Goal: Transaction & Acquisition: Purchase product/service

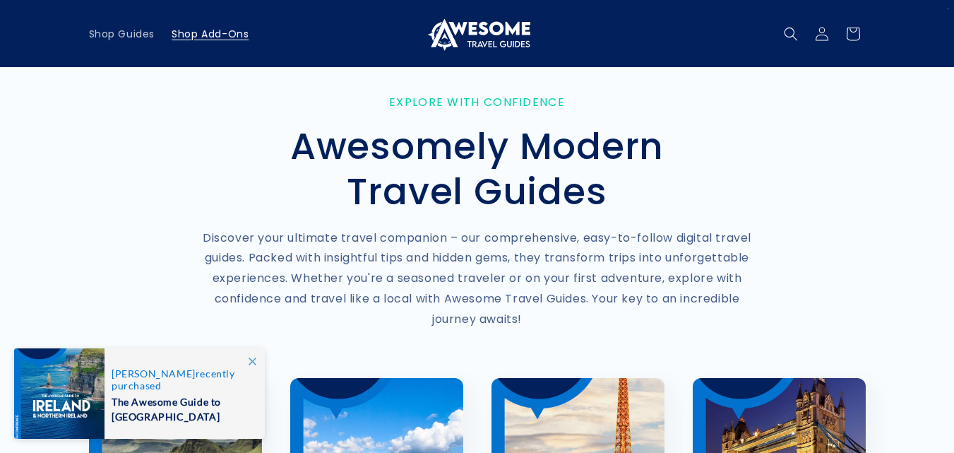
click at [186, 39] on span "Shop Add-Ons" at bounding box center [210, 34] width 77 height 13
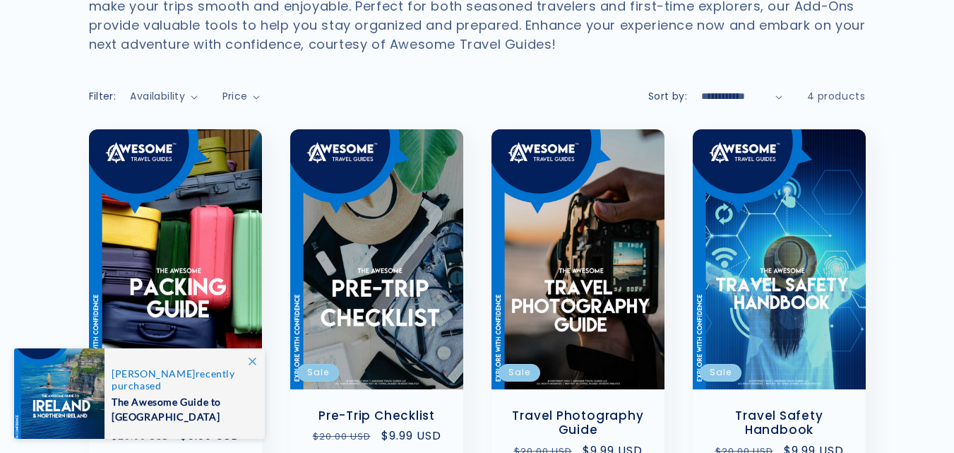
scroll to position [282, 0]
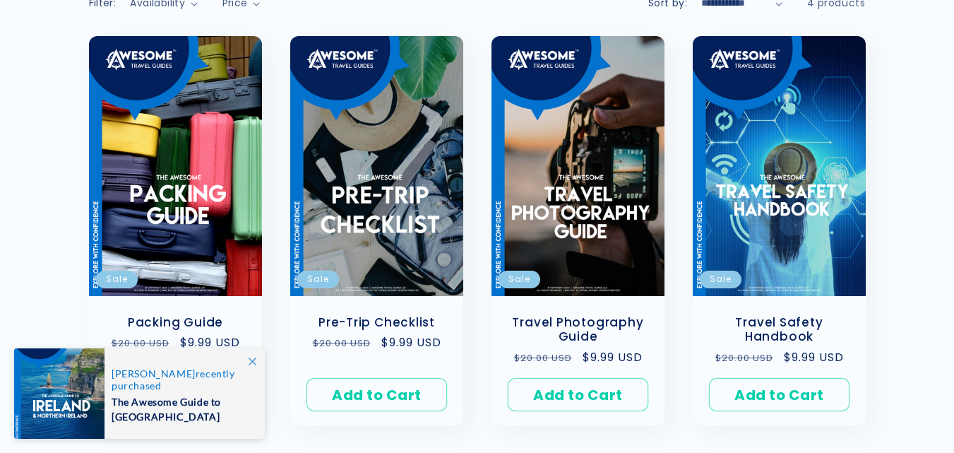
click at [251, 361] on icon at bounding box center [252, 361] width 8 height 8
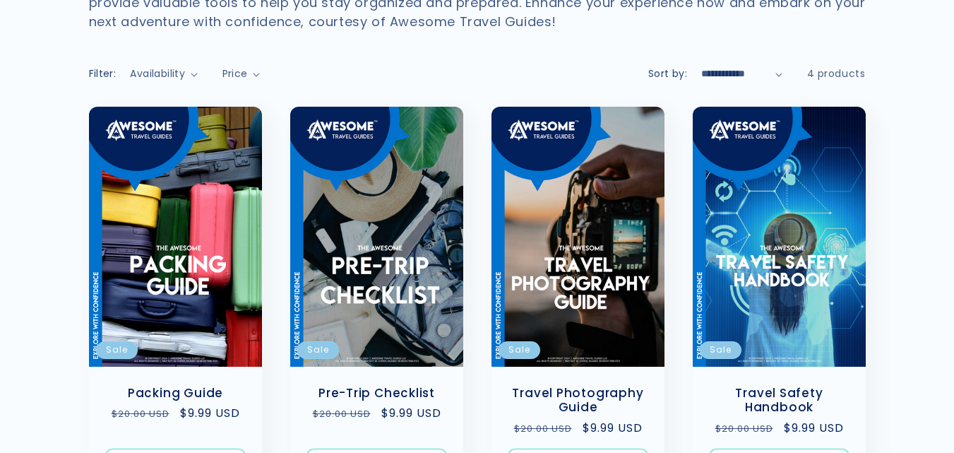
scroll to position [424, 0]
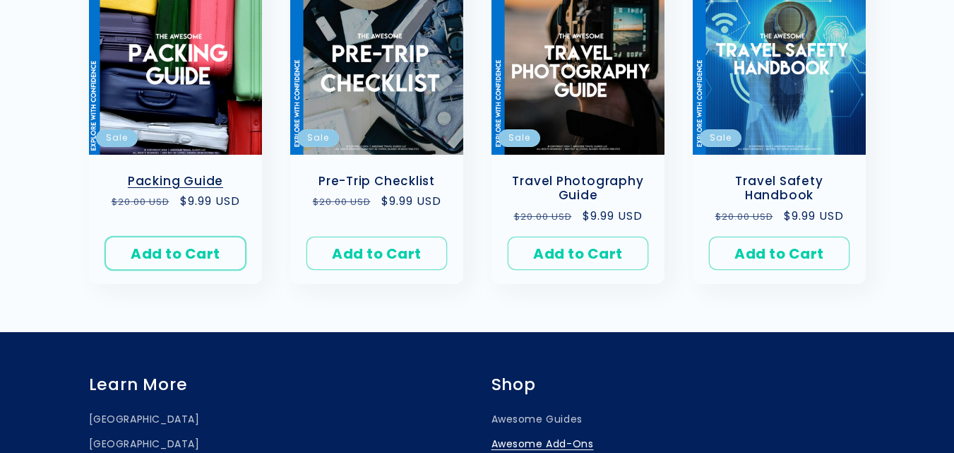
click at [188, 246] on button "Add to Cart Sold out" at bounding box center [175, 252] width 140 height 33
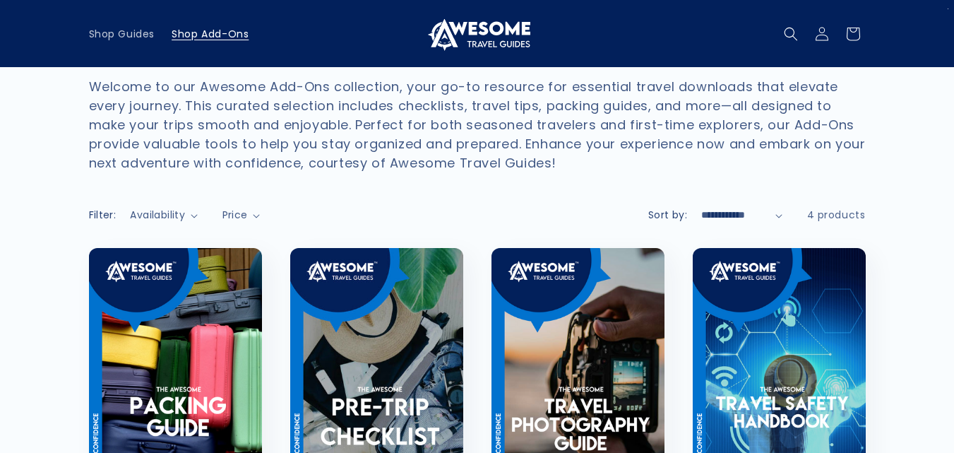
scroll to position [0, 0]
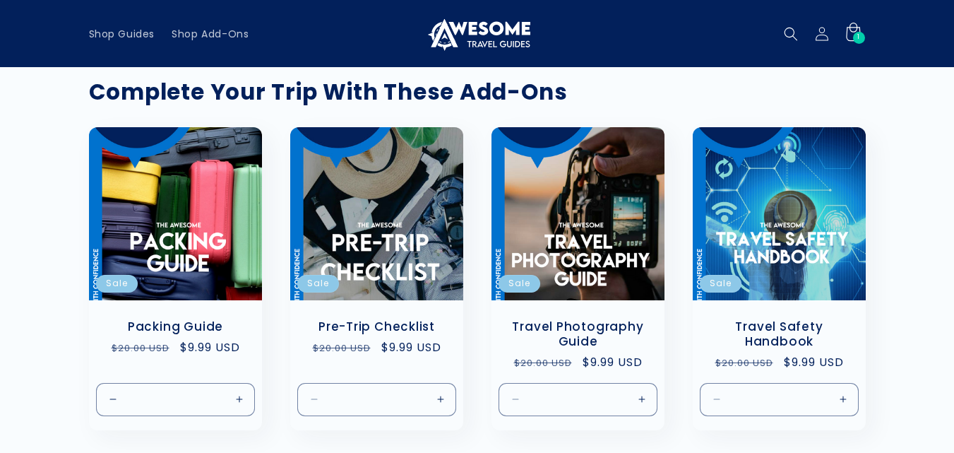
click at [858, 32] on span "1" at bounding box center [858, 38] width 3 height 12
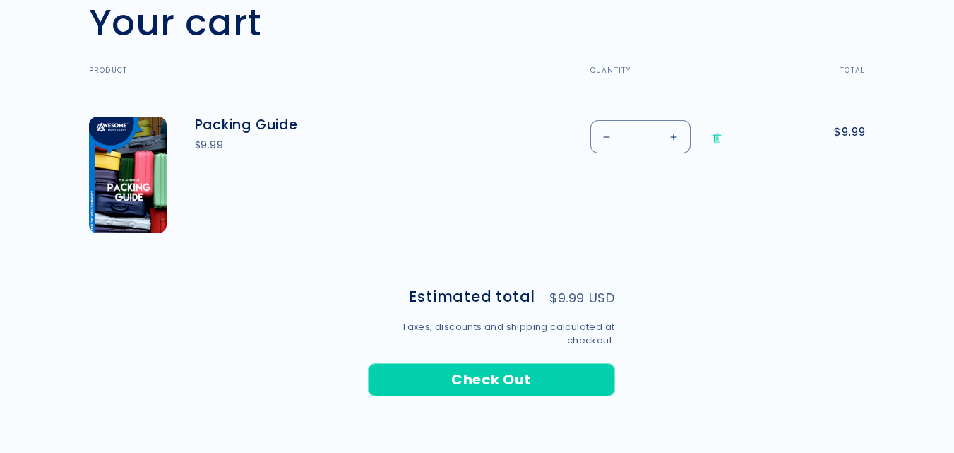
scroll to position [494, 0]
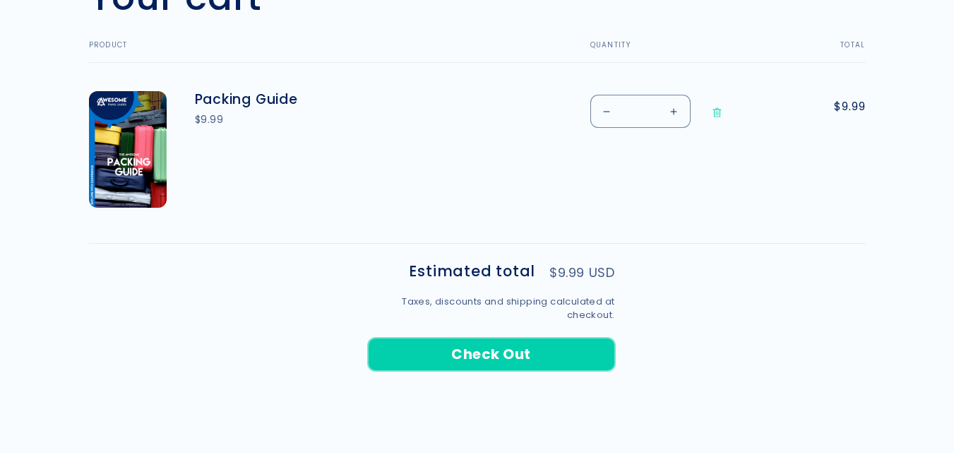
click at [505, 347] on button "Check Out" at bounding box center [491, 353] width 247 height 33
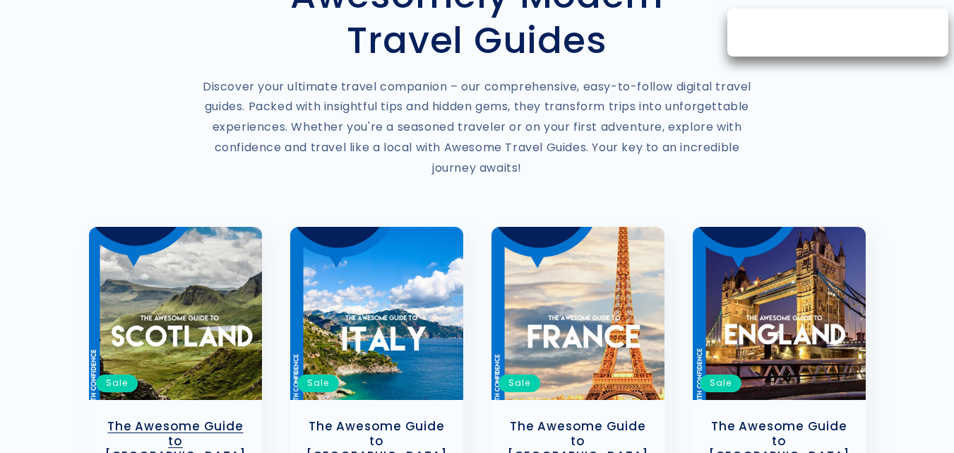
scroll to position [353, 0]
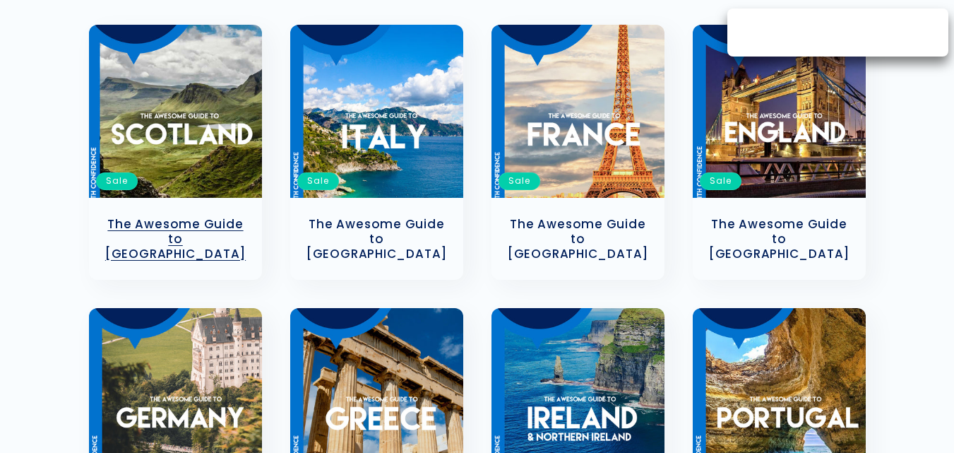
click at [155, 217] on link "The Awesome Guide to [GEOGRAPHIC_DATA]" at bounding box center [175, 239] width 145 height 44
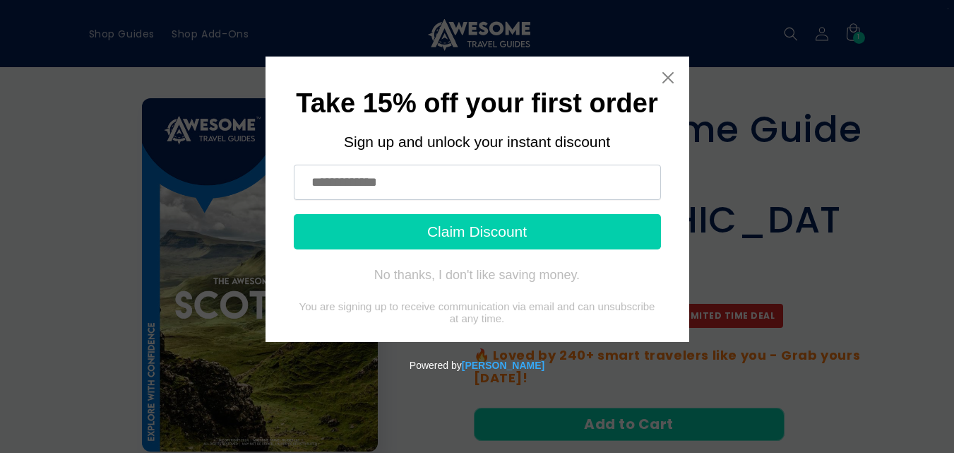
click at [522, 189] on input "text" at bounding box center [477, 181] width 367 height 35
type input "**********"
click at [372, 224] on button "Claim Discount" at bounding box center [477, 231] width 367 height 35
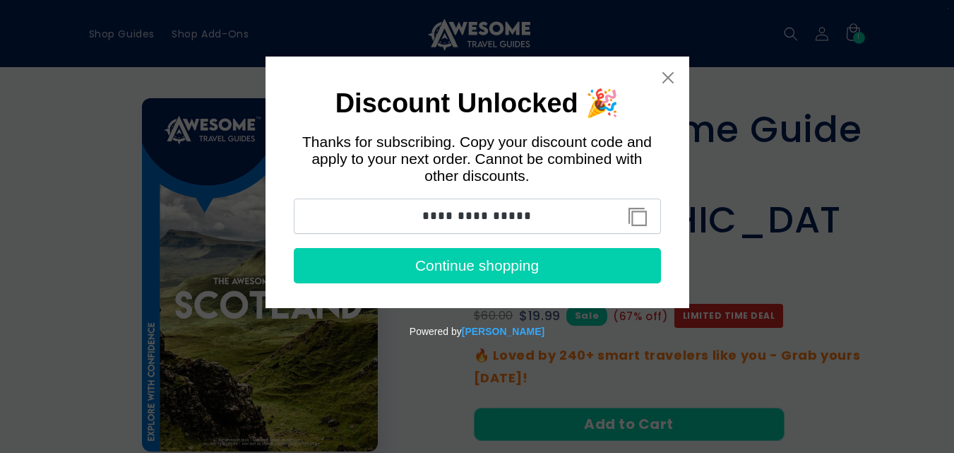
click at [637, 225] on button "Copy discount code to clipboard" at bounding box center [638, 217] width 32 height 28
click at [672, 78] on icon "Close widget" at bounding box center [668, 78] width 14 height 14
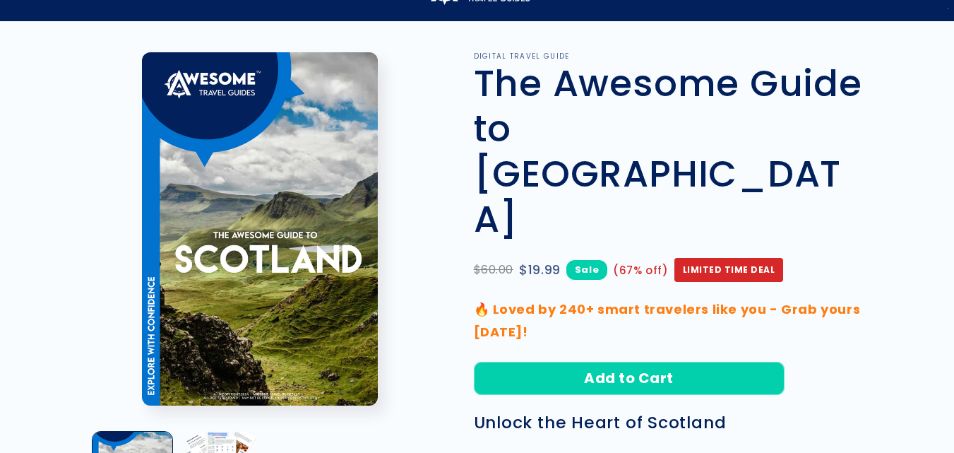
scroll to position [71, 0]
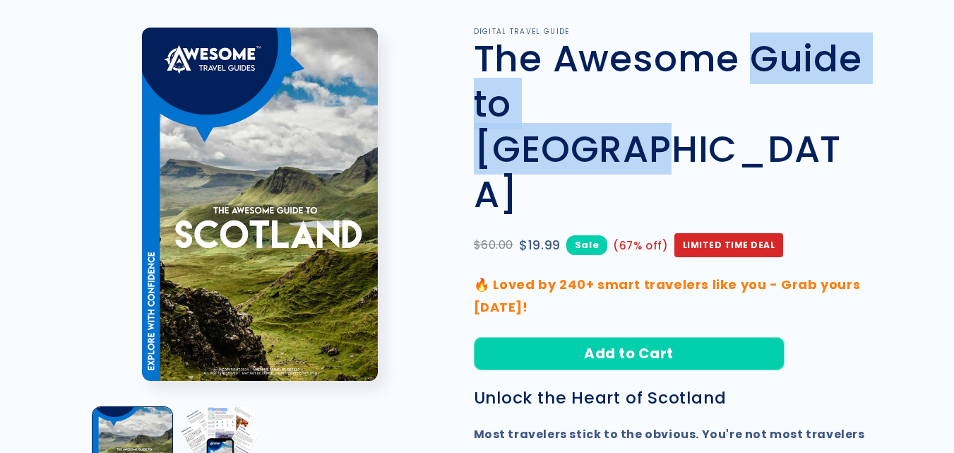
drag, startPoint x: 753, startPoint y: 57, endPoint x: 760, endPoint y: 88, distance: 31.0
click at [760, 88] on h1 "The Awesome Guide to [GEOGRAPHIC_DATA]" at bounding box center [670, 126] width 392 height 181
copy h1 "Guide to Scotland"
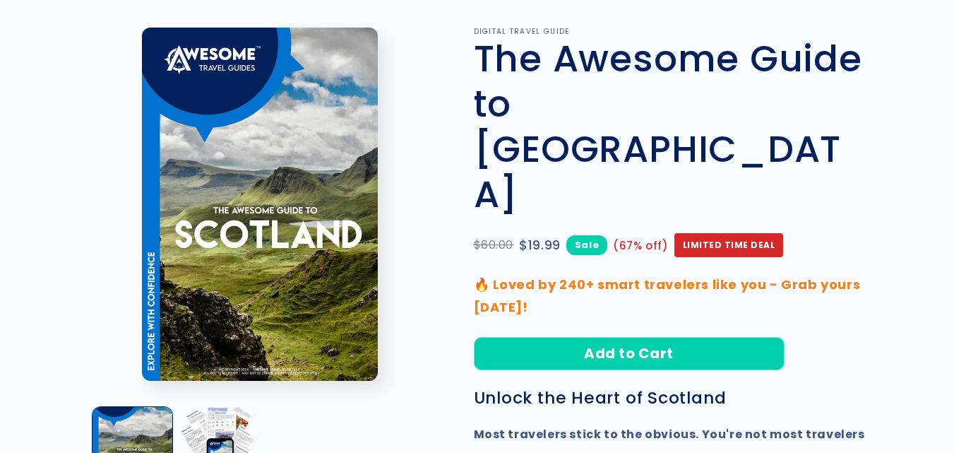
click at [638, 53] on h1 "The Awesome Guide to [GEOGRAPHIC_DATA]" at bounding box center [670, 126] width 392 height 181
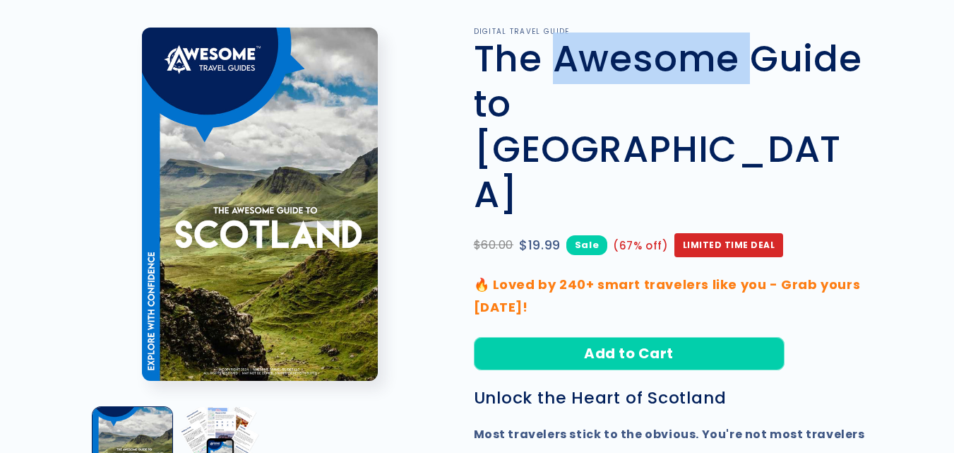
click at [638, 53] on h1 "The Awesome Guide to [GEOGRAPHIC_DATA]" at bounding box center [670, 126] width 392 height 181
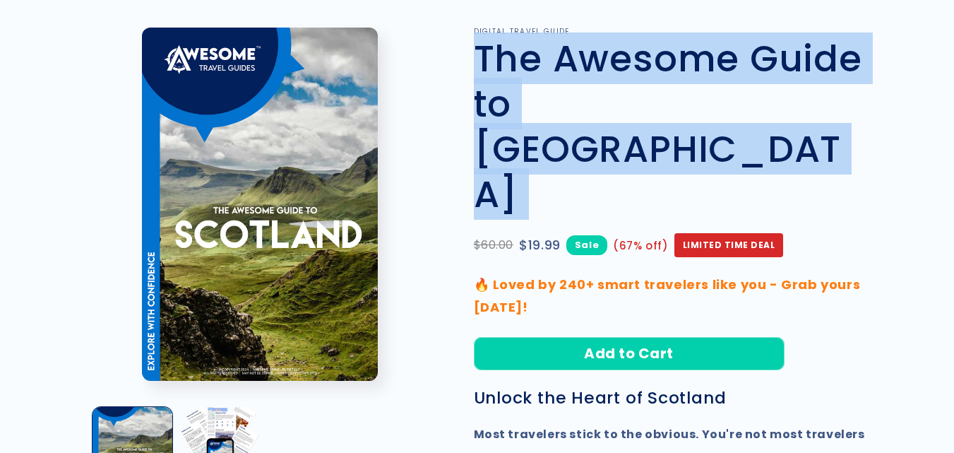
click at [638, 53] on h1 "The Awesome Guide to [GEOGRAPHIC_DATA]" at bounding box center [670, 126] width 392 height 181
copy section "The Awesome Guide to Scotland The Awesome Guide to Scotland"
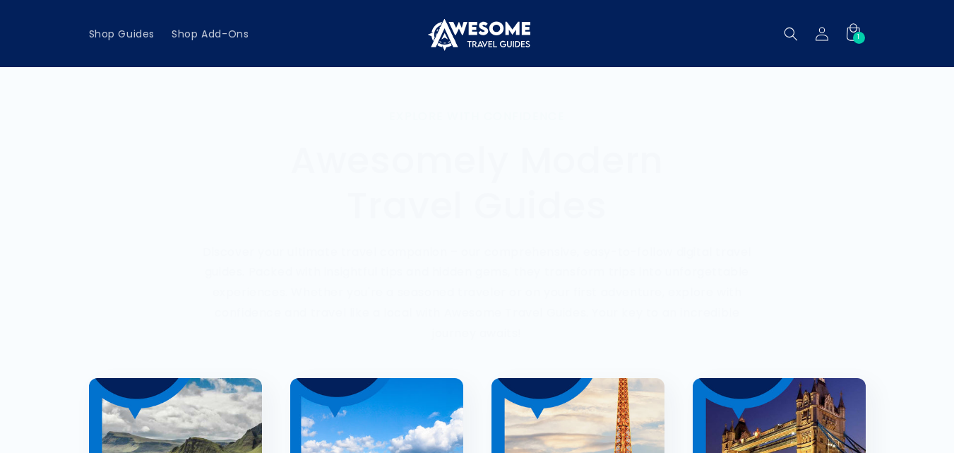
scroll to position [353, 0]
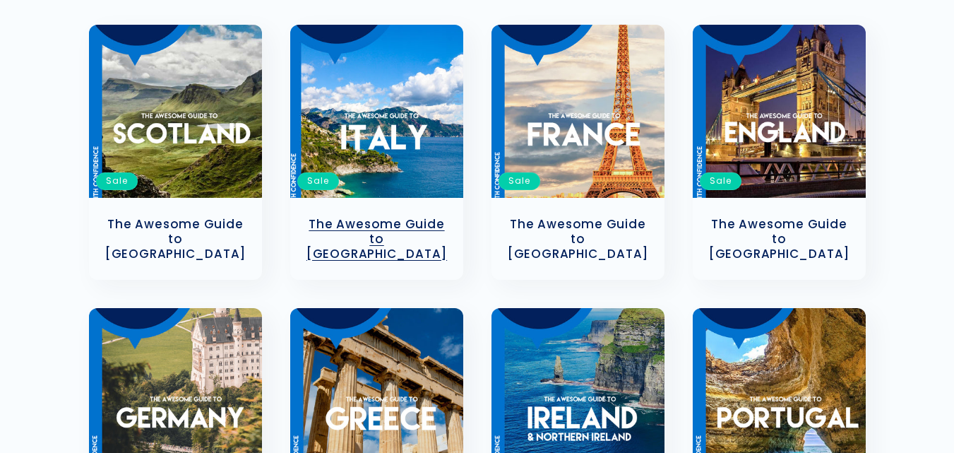
click at [407, 226] on link "The Awesome Guide to [GEOGRAPHIC_DATA]" at bounding box center [376, 239] width 145 height 44
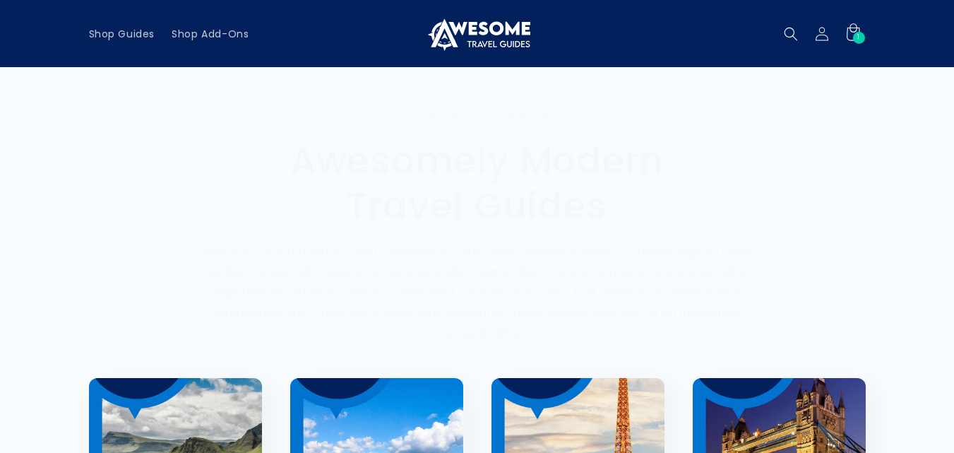
scroll to position [635, 0]
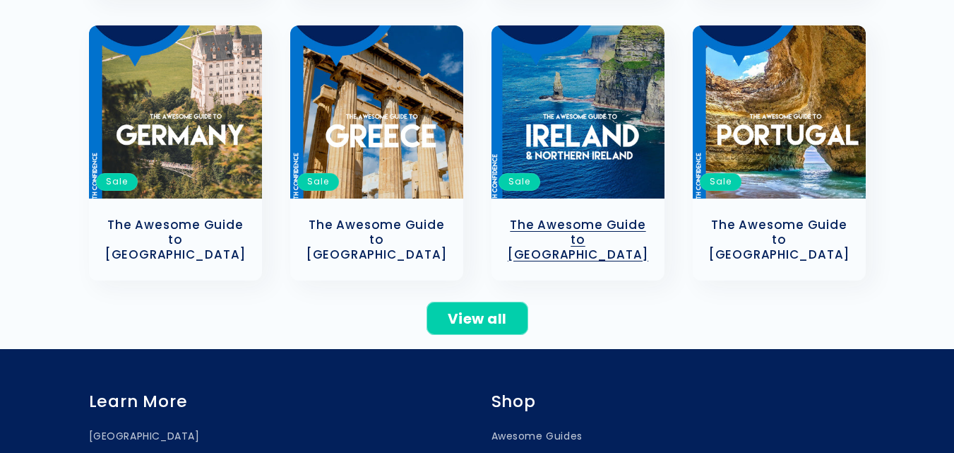
click at [585, 222] on link "The Awesome Guide to [GEOGRAPHIC_DATA]" at bounding box center [577, 239] width 145 height 44
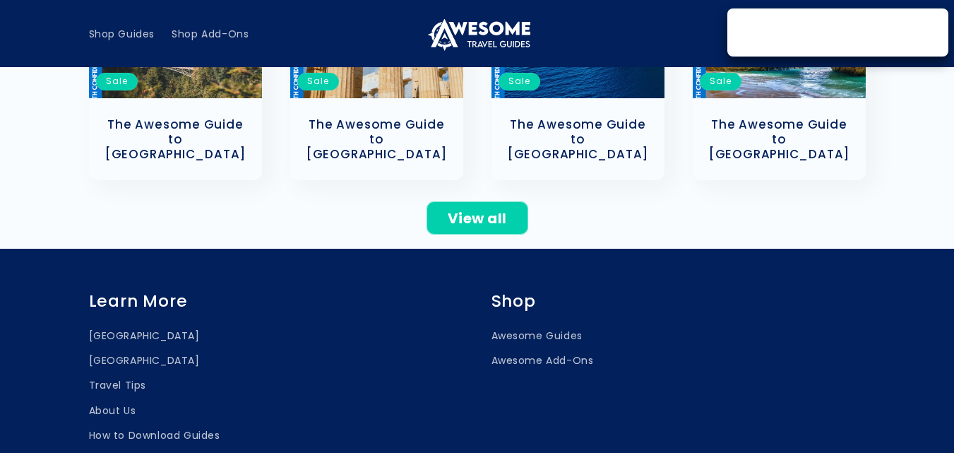
scroll to position [734, 0]
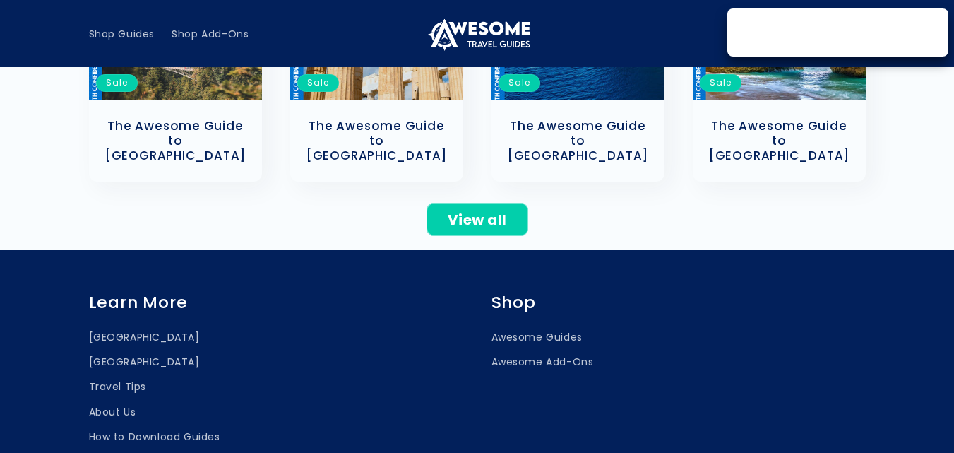
click at [470, 203] on link "View all" at bounding box center [477, 219] width 102 height 33
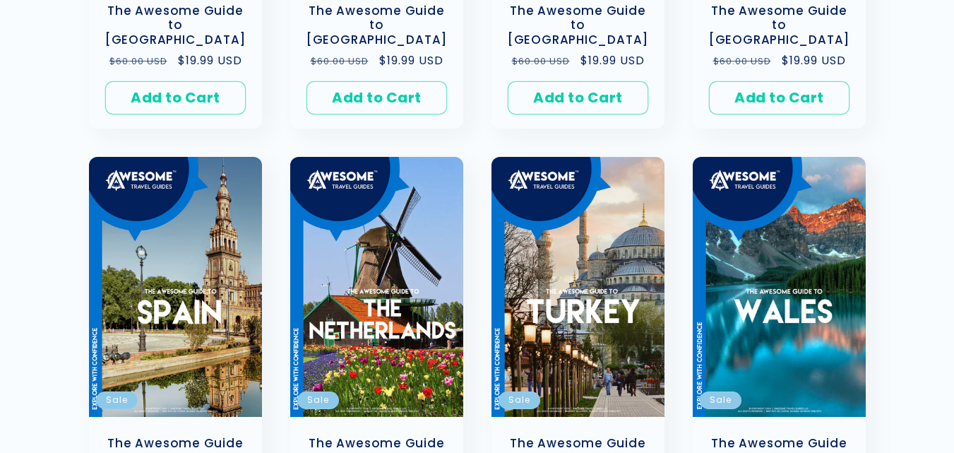
scroll to position [1130, 0]
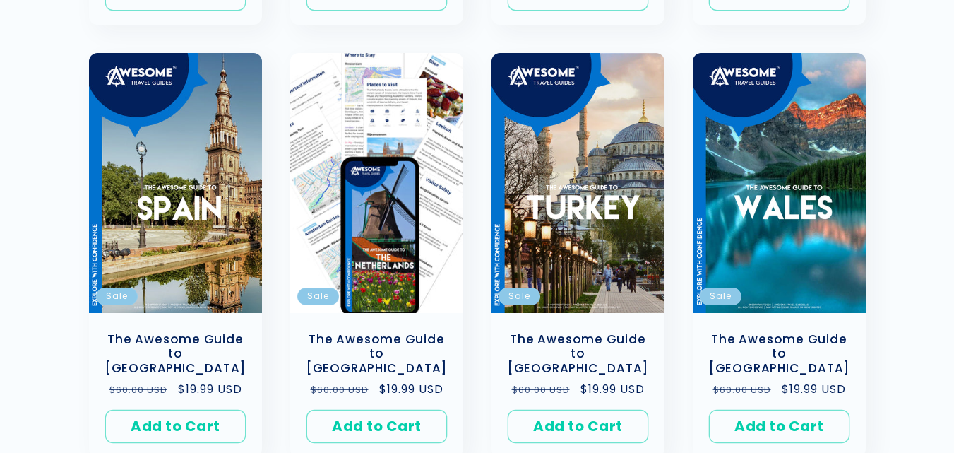
click at [366, 332] on link "The Awesome Guide to [GEOGRAPHIC_DATA]" at bounding box center [376, 354] width 145 height 44
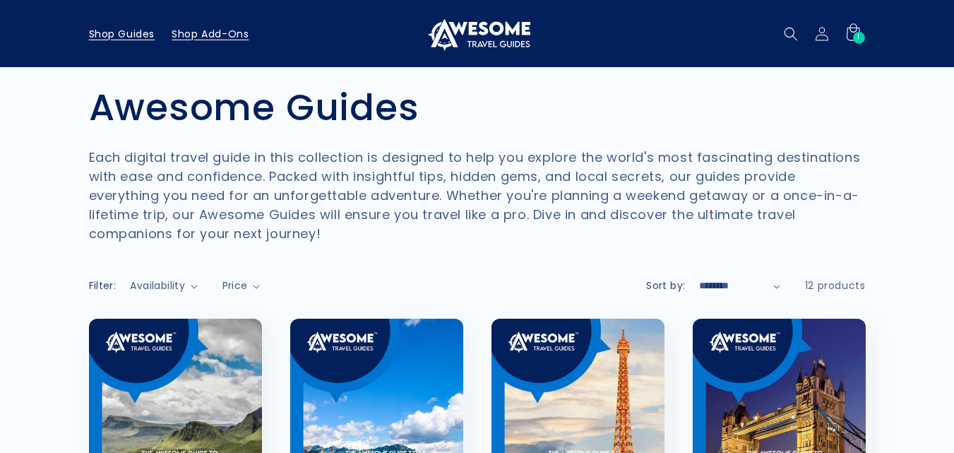
click at [187, 31] on span "Shop Add-Ons" at bounding box center [210, 34] width 77 height 13
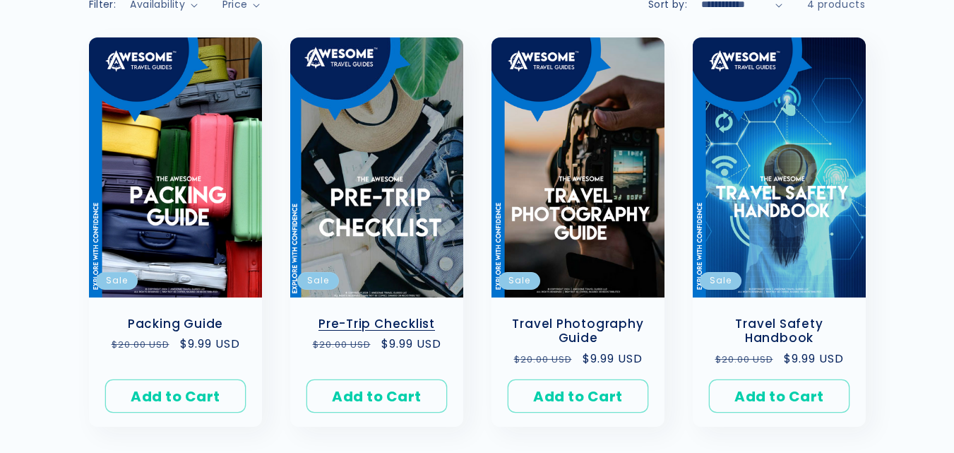
scroll to position [282, 0]
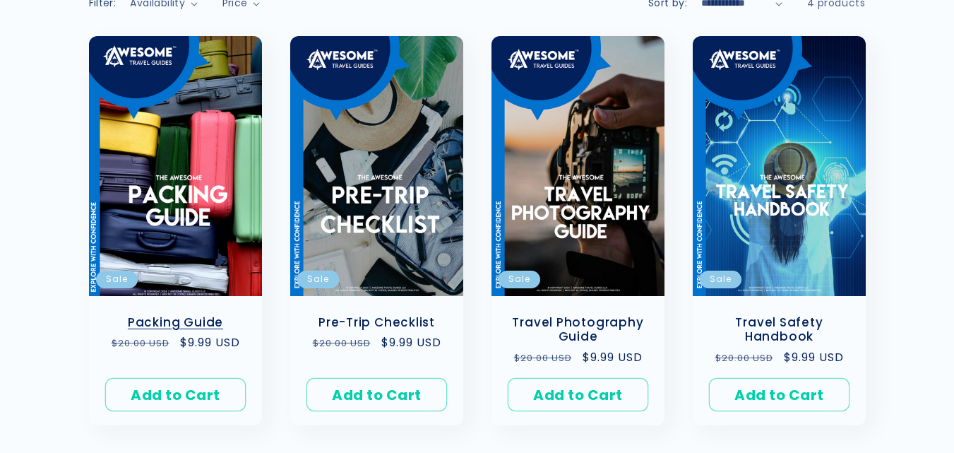
click at [206, 318] on link "Packing Guide" at bounding box center [175, 322] width 145 height 15
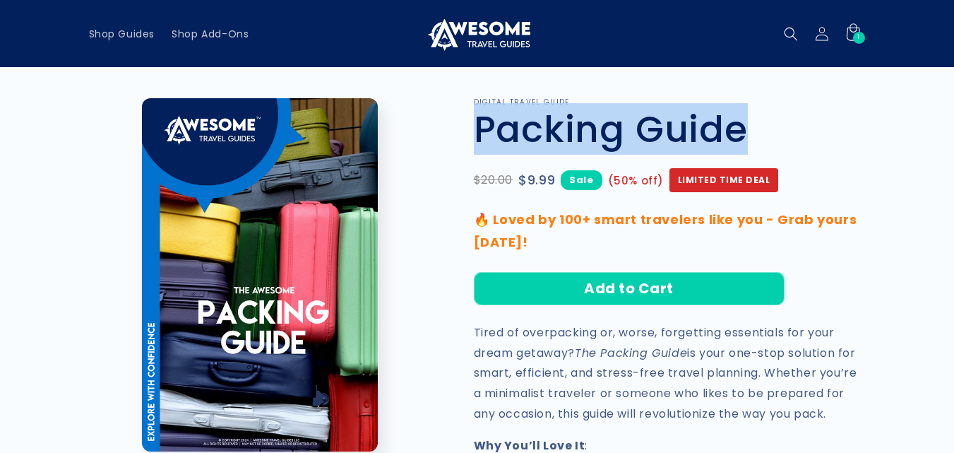
drag, startPoint x: 479, startPoint y: 128, endPoint x: 762, endPoint y: 128, distance: 283.8
click at [762, 128] on h1 "Packing Guide" at bounding box center [670, 129] width 392 height 45
copy h1 "Packing Guide"
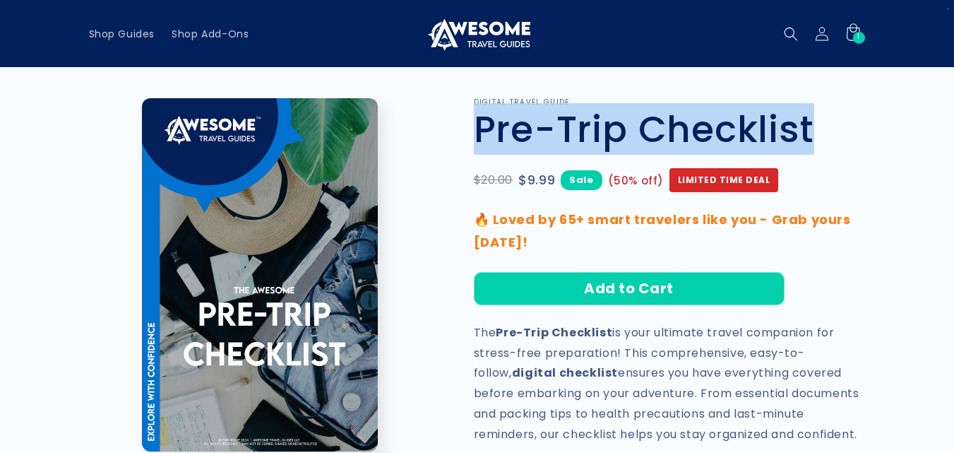
drag, startPoint x: 481, startPoint y: 131, endPoint x: 841, endPoint y: 131, distance: 360.7
click at [841, 131] on h1 "Pre-Trip Checklist" at bounding box center [670, 129] width 392 height 45
copy h1 "Pre-Trip Checklist"
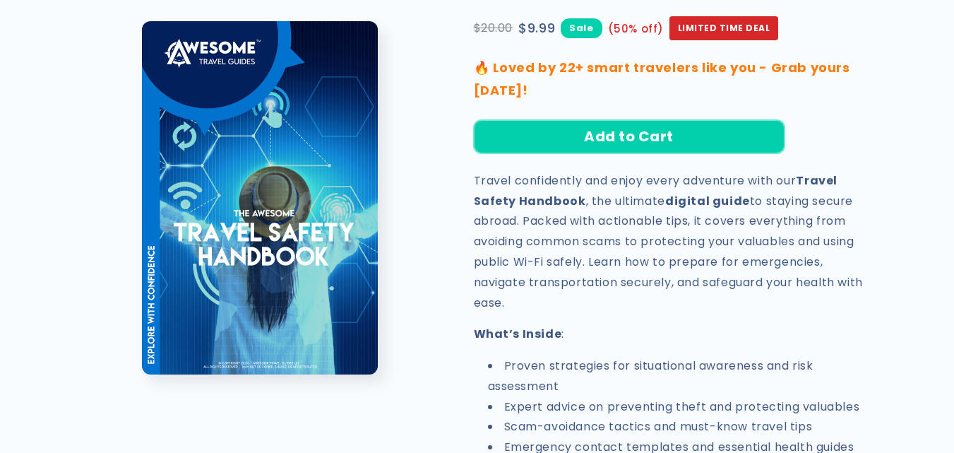
scroll to position [212, 0]
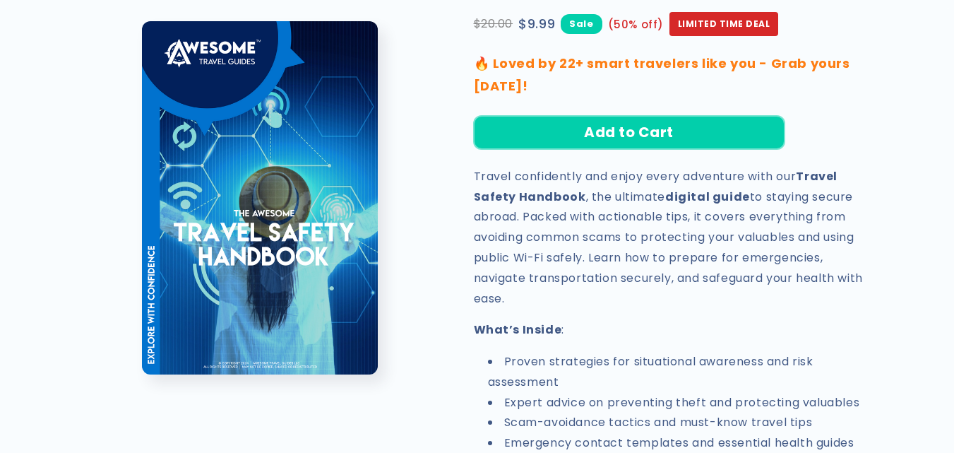
click at [620, 136] on button "Add to Cart" at bounding box center [629, 132] width 311 height 33
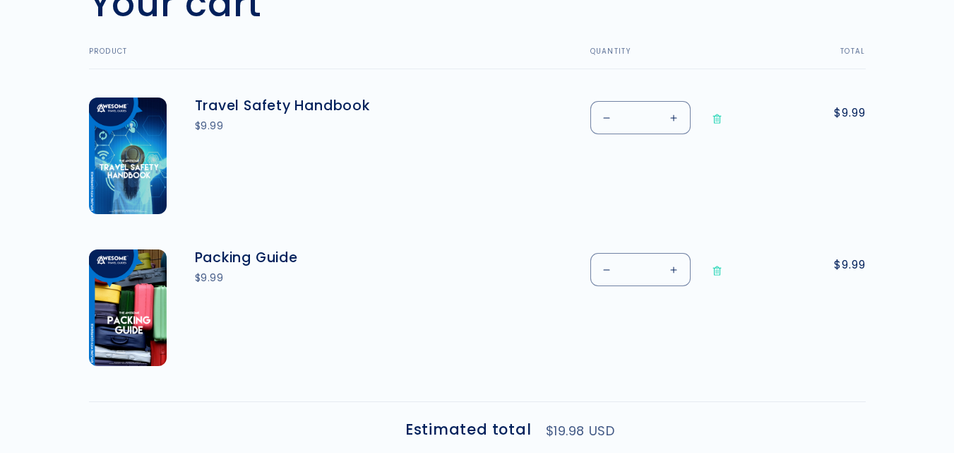
scroll to position [706, 0]
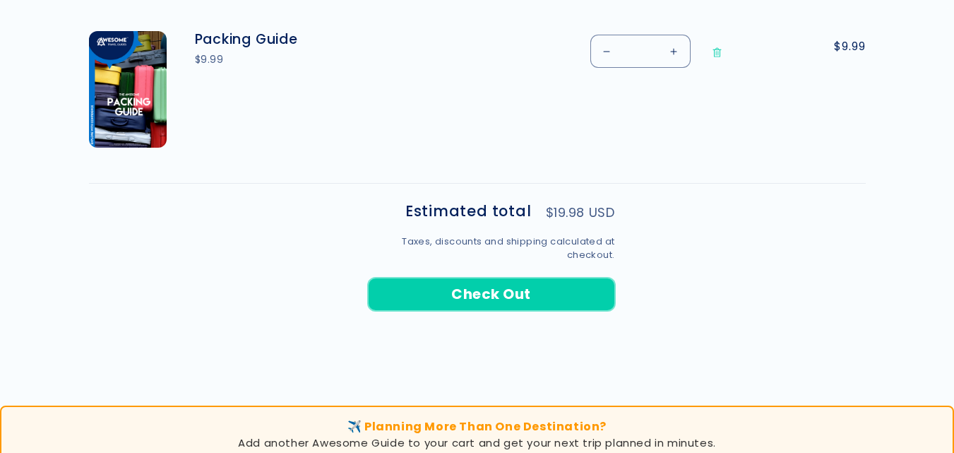
click at [408, 293] on button "Check Out" at bounding box center [491, 293] width 247 height 33
